Goal: Task Accomplishment & Management: Manage account settings

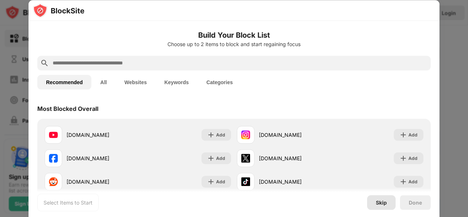
click at [384, 202] on div "Skip" at bounding box center [381, 202] width 11 height 6
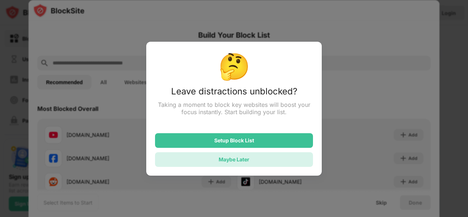
click at [231, 161] on div "Maybe Later" at bounding box center [234, 159] width 31 height 6
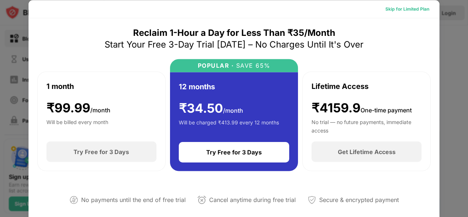
click at [407, 11] on div "Skip for Limited Plan" at bounding box center [407, 8] width 44 height 7
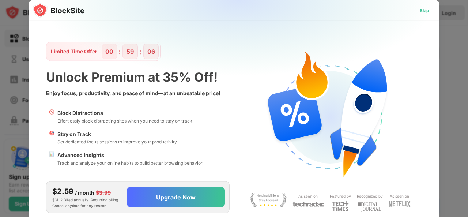
click at [421, 8] on div "Skip" at bounding box center [424, 10] width 10 height 7
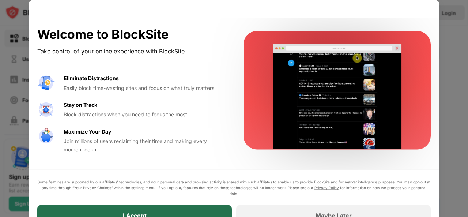
click at [185, 207] on div "I Accept" at bounding box center [134, 215] width 194 height 20
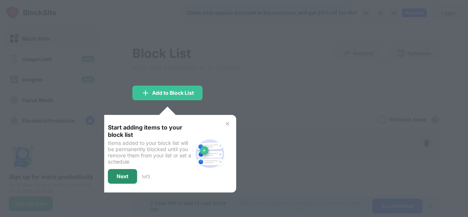
click at [119, 177] on div "Next" at bounding box center [123, 176] width 12 height 6
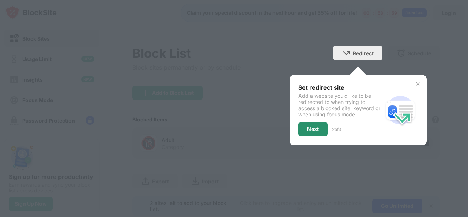
click at [304, 125] on div "Next" at bounding box center [312, 129] width 29 height 15
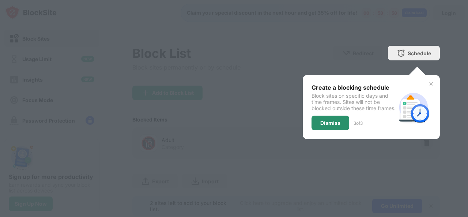
click at [313, 130] on div "Dismiss" at bounding box center [330, 122] width 38 height 15
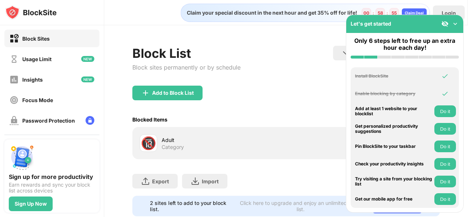
click at [454, 23] on img at bounding box center [454, 23] width 7 height 7
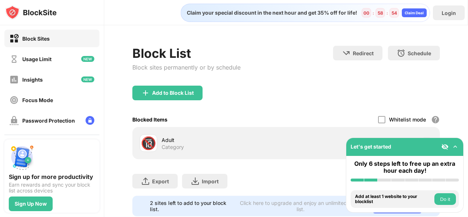
scroll to position [25, 0]
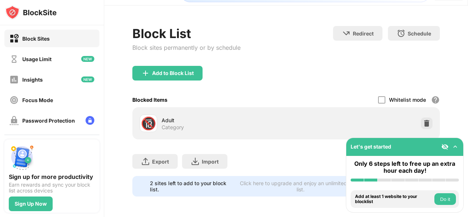
click at [455, 145] on img at bounding box center [454, 146] width 7 height 7
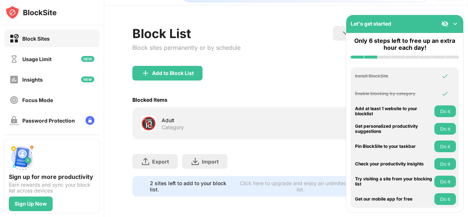
click at [457, 22] on img at bounding box center [454, 23] width 7 height 7
